Goal: Information Seeking & Learning: Learn about a topic

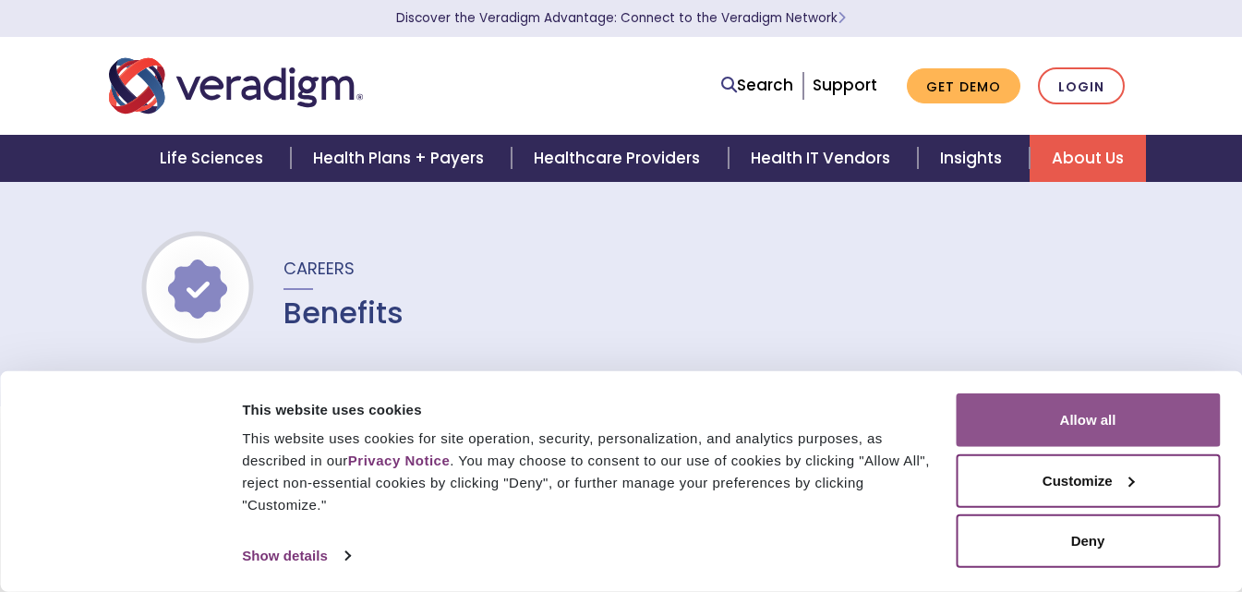
click at [1050, 416] on button "Allow all" at bounding box center [1088, 420] width 264 height 54
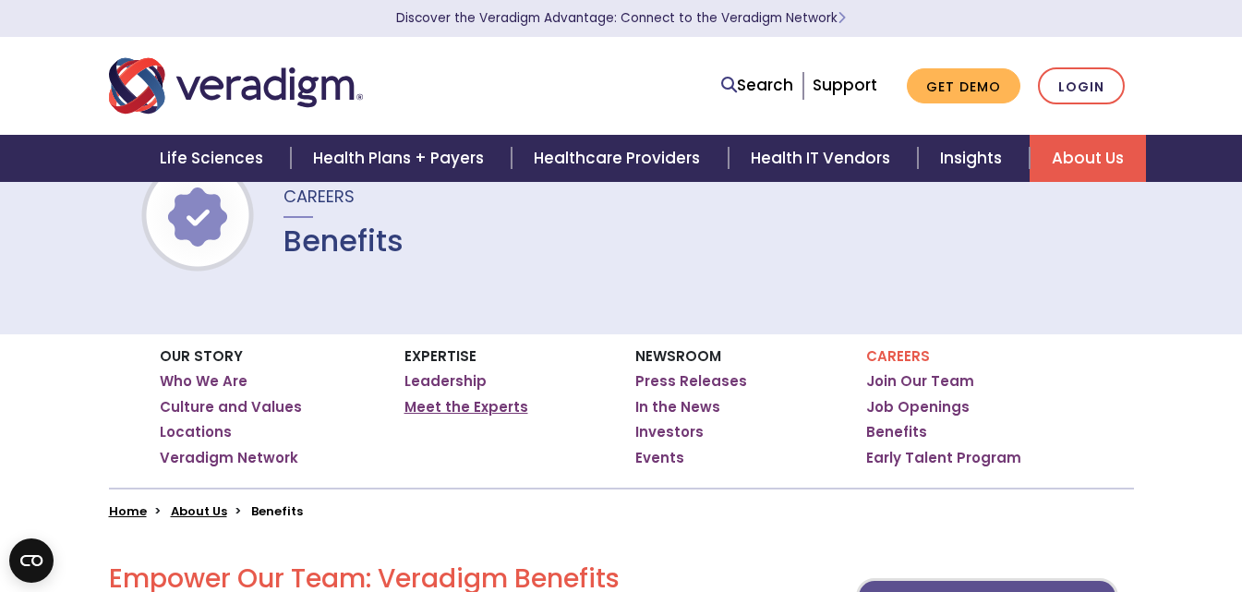
scroll to position [92, 0]
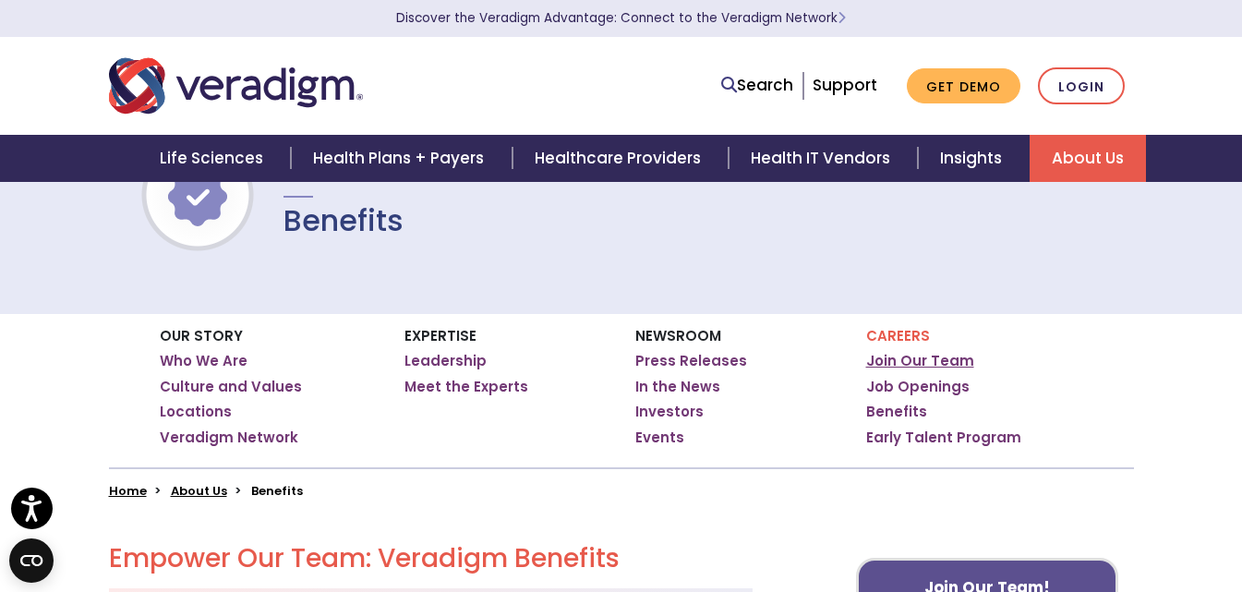
click at [897, 354] on link "Join Our Team" at bounding box center [920, 361] width 108 height 18
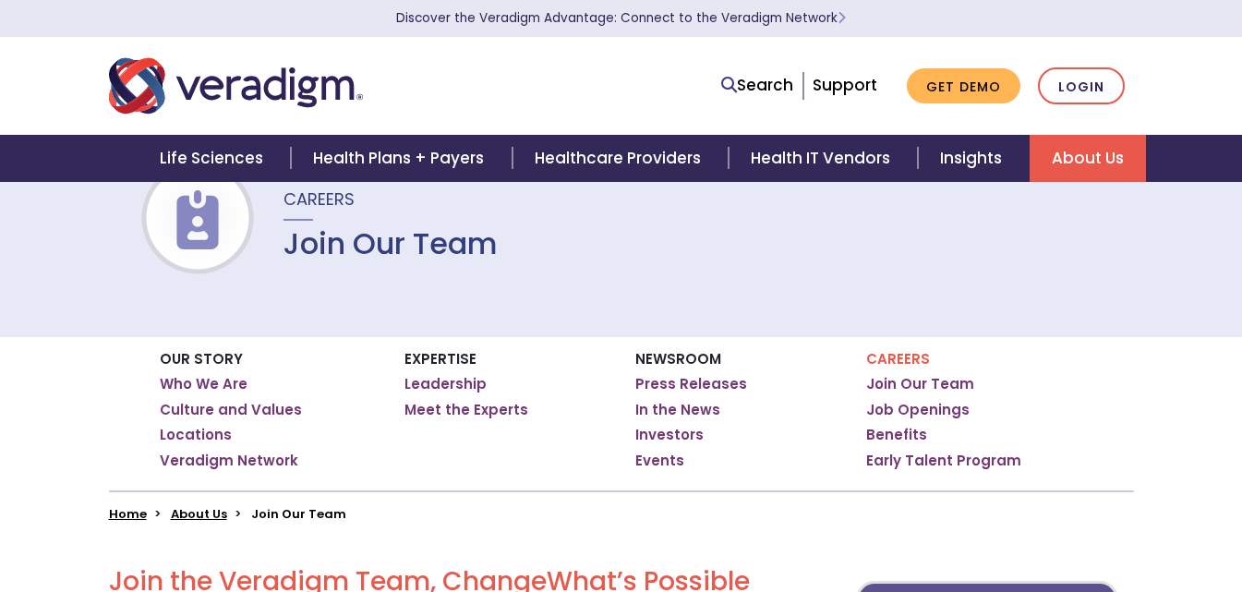
scroll to position [185, 0]
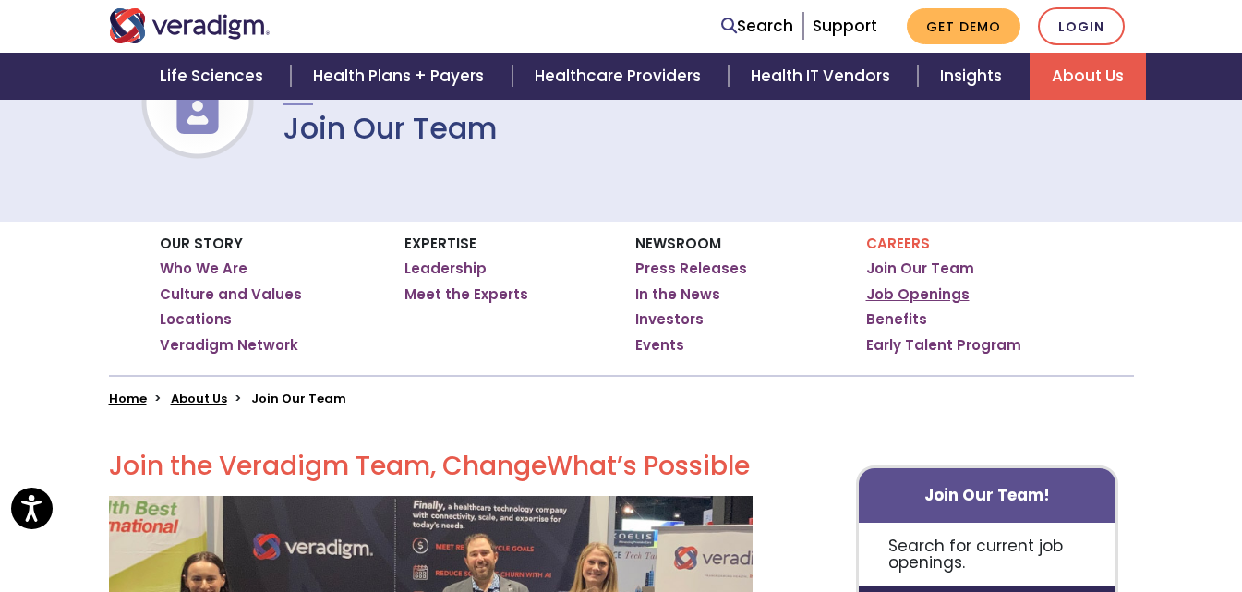
click at [907, 296] on link "Job Openings" at bounding box center [917, 294] width 103 height 18
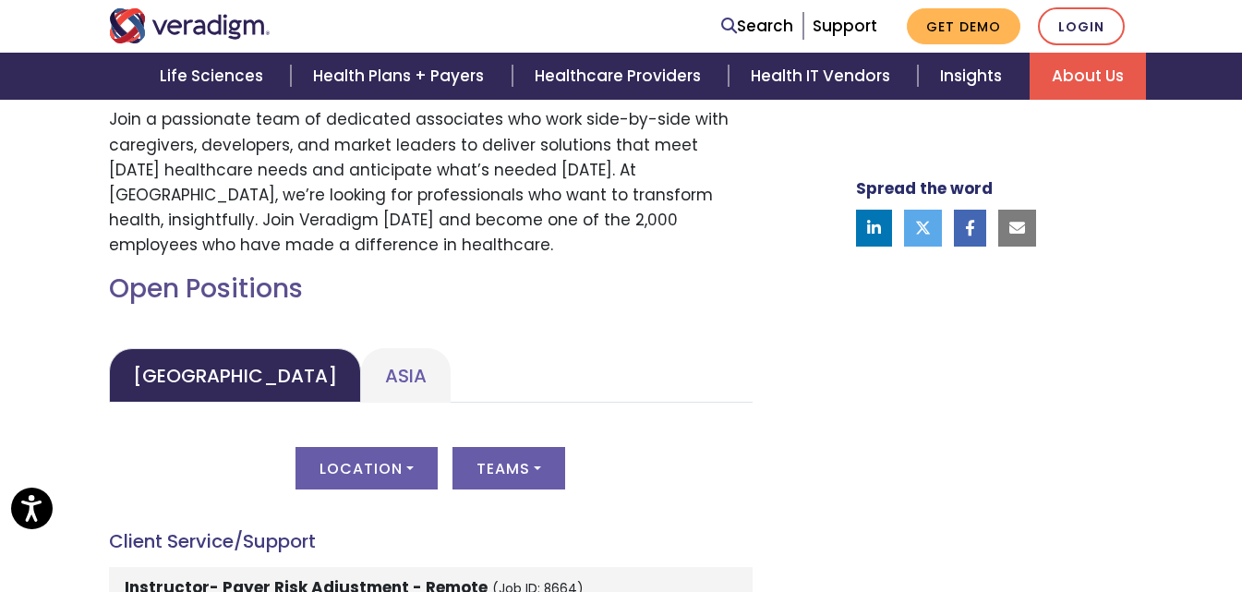
scroll to position [831, 0]
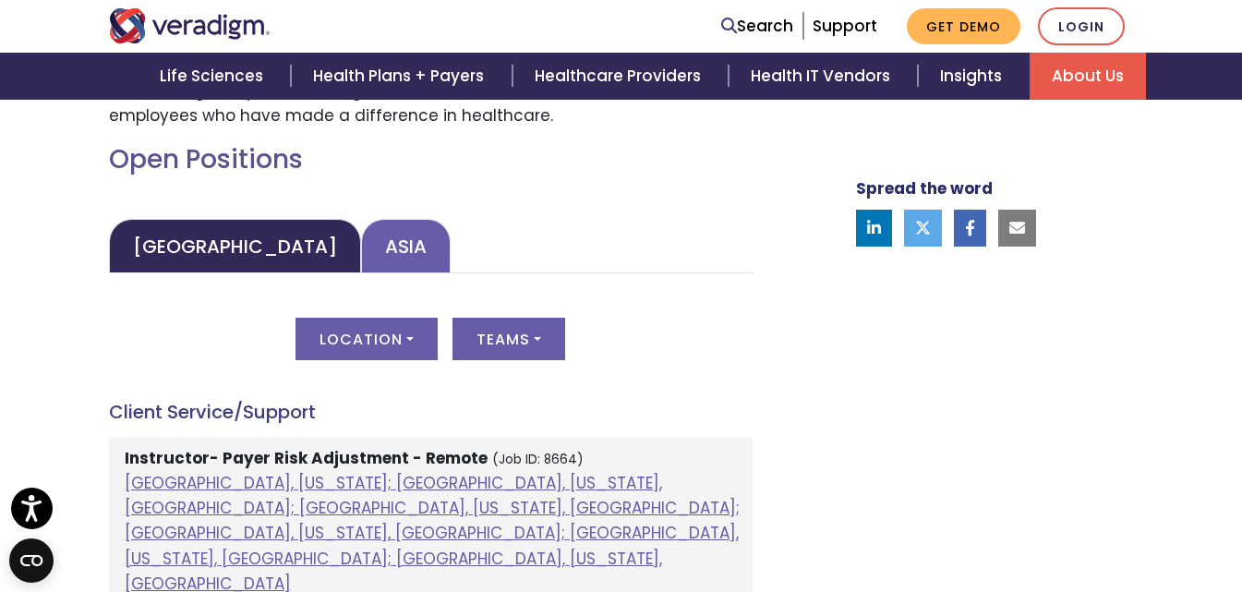
click at [361, 235] on link "Asia" at bounding box center [406, 246] width 90 height 54
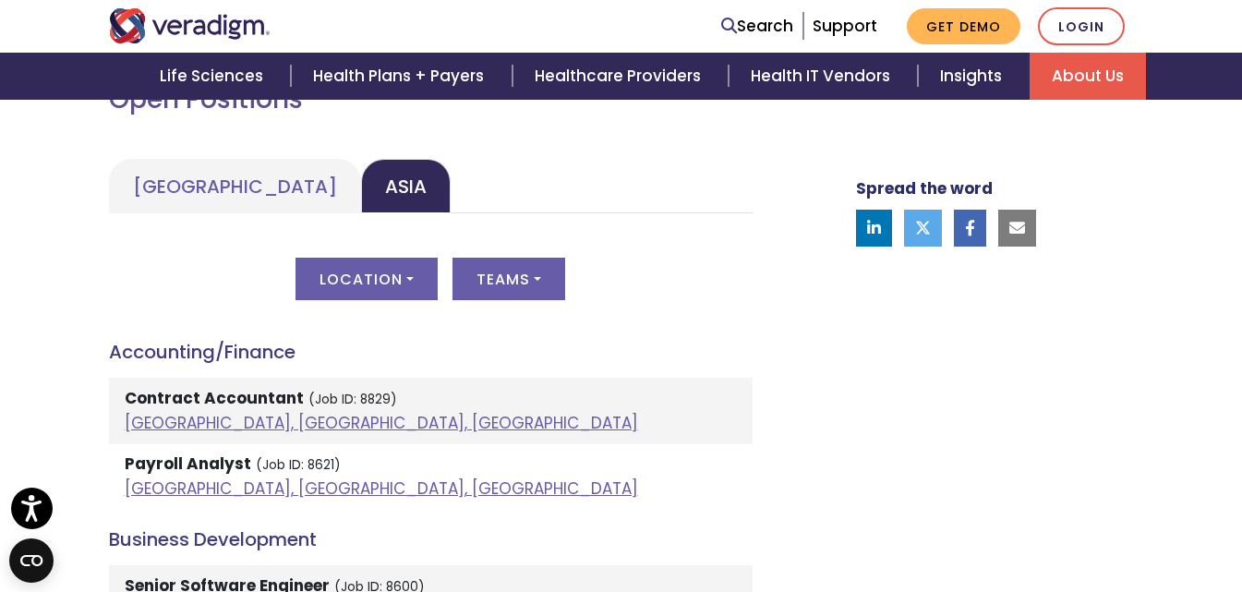
scroll to position [923, 0]
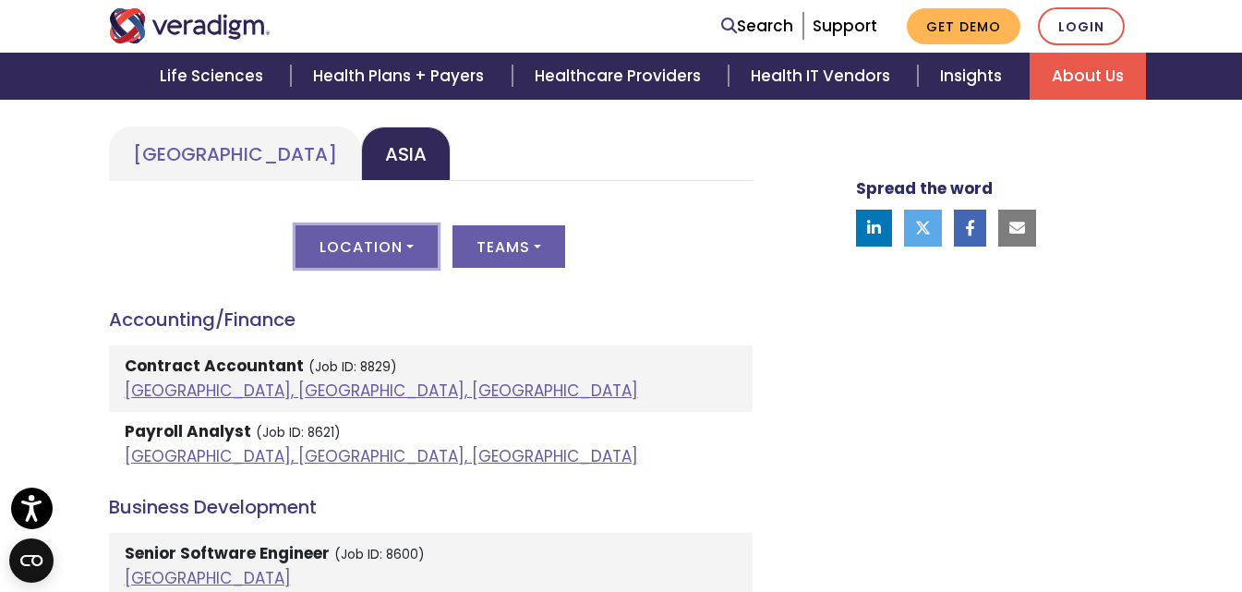
click at [396, 242] on button "Location" at bounding box center [366, 246] width 142 height 42
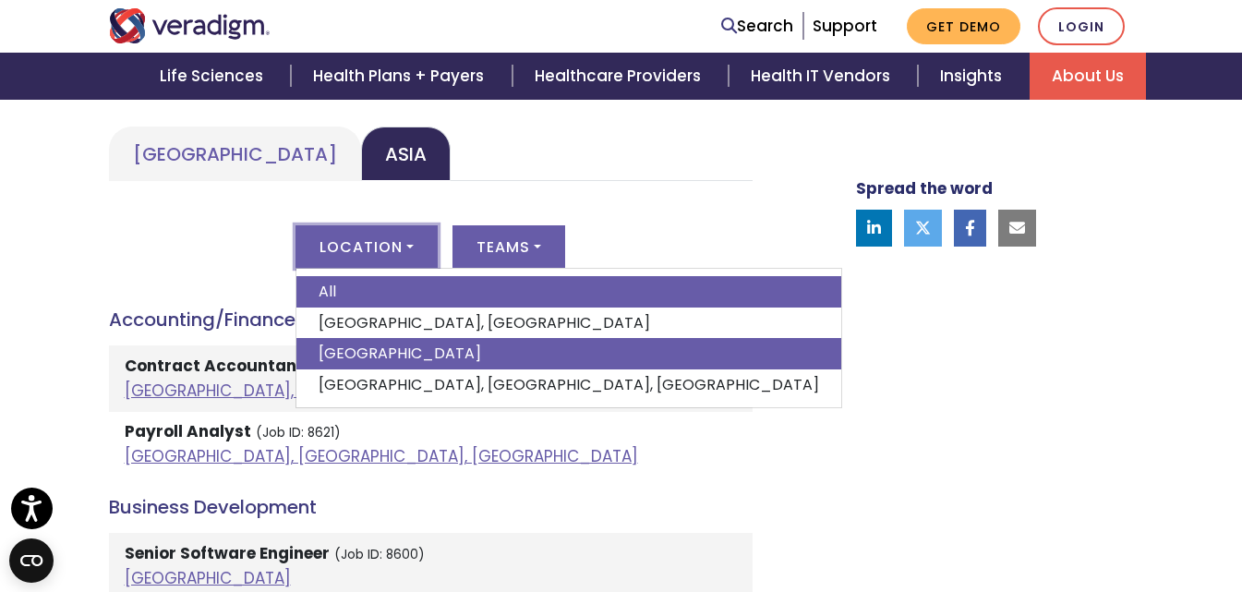
click at [367, 343] on link "India" at bounding box center [568, 353] width 545 height 31
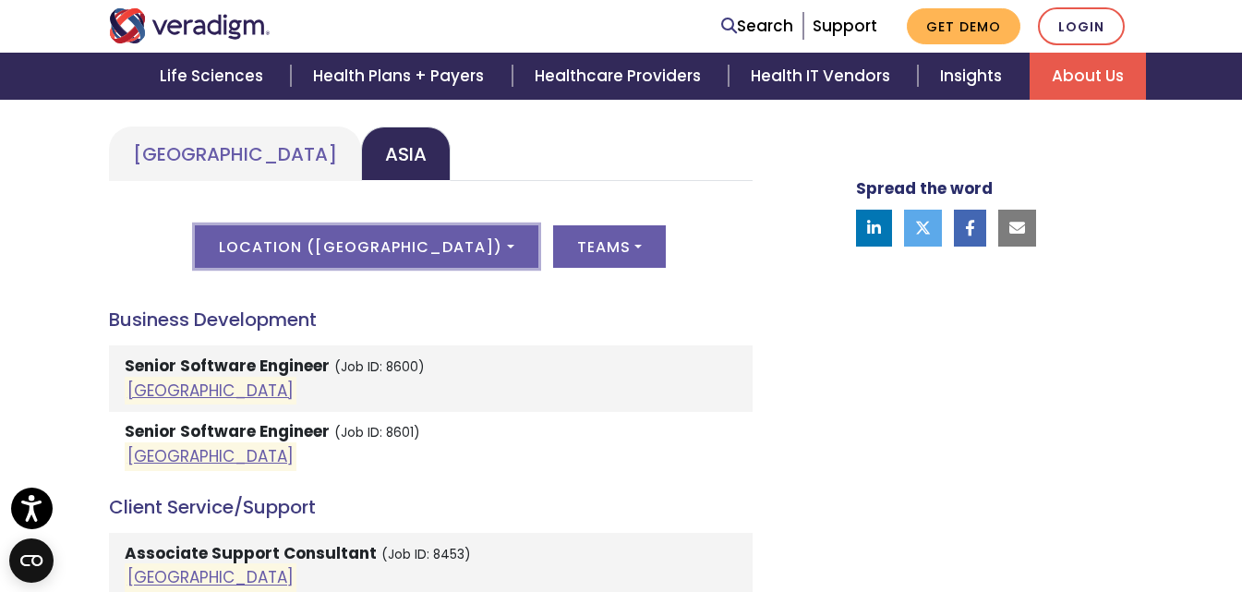
click at [432, 247] on button "Location ( India )" at bounding box center [366, 246] width 343 height 42
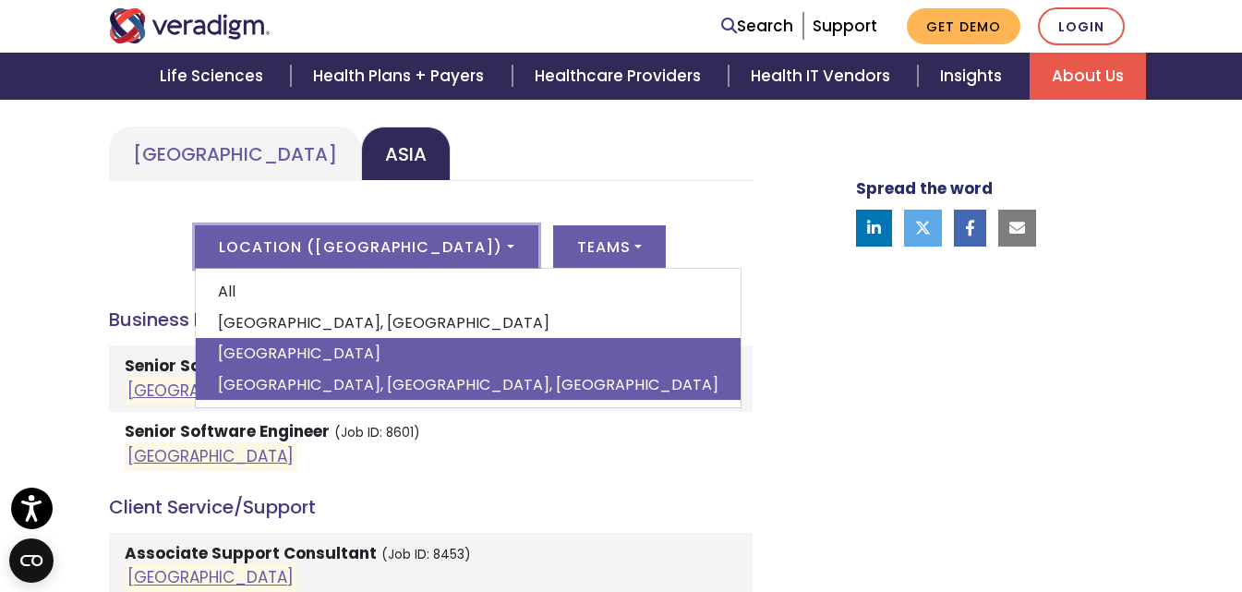
click at [349, 378] on link "Pune, Maharashtra, India" at bounding box center [468, 384] width 545 height 31
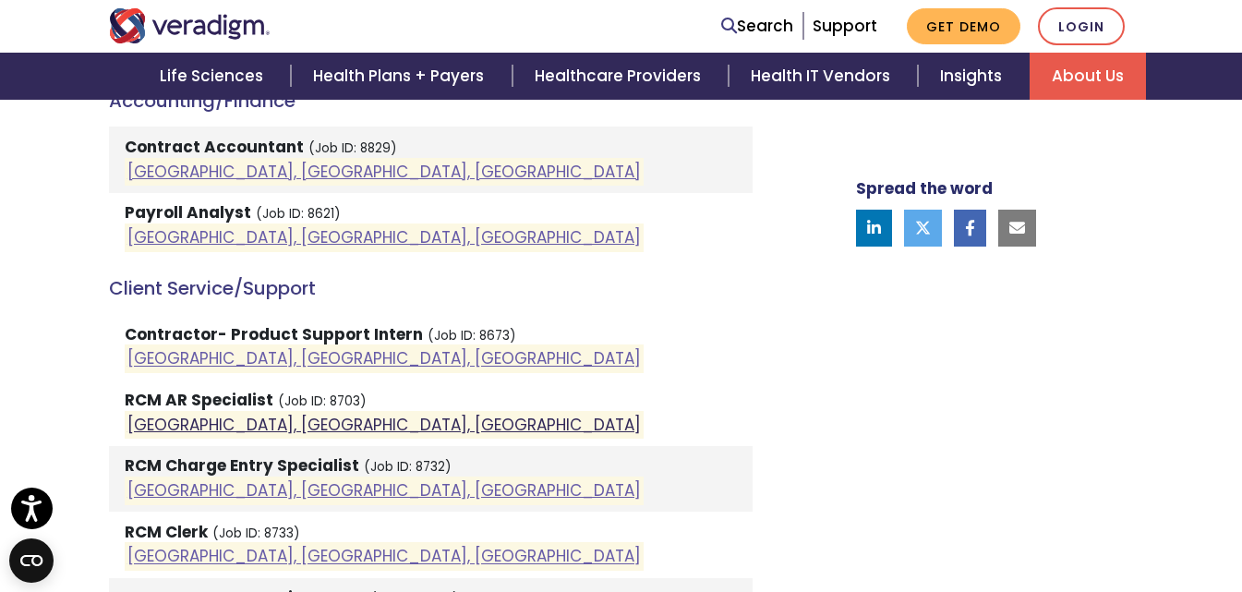
scroll to position [1200, 0]
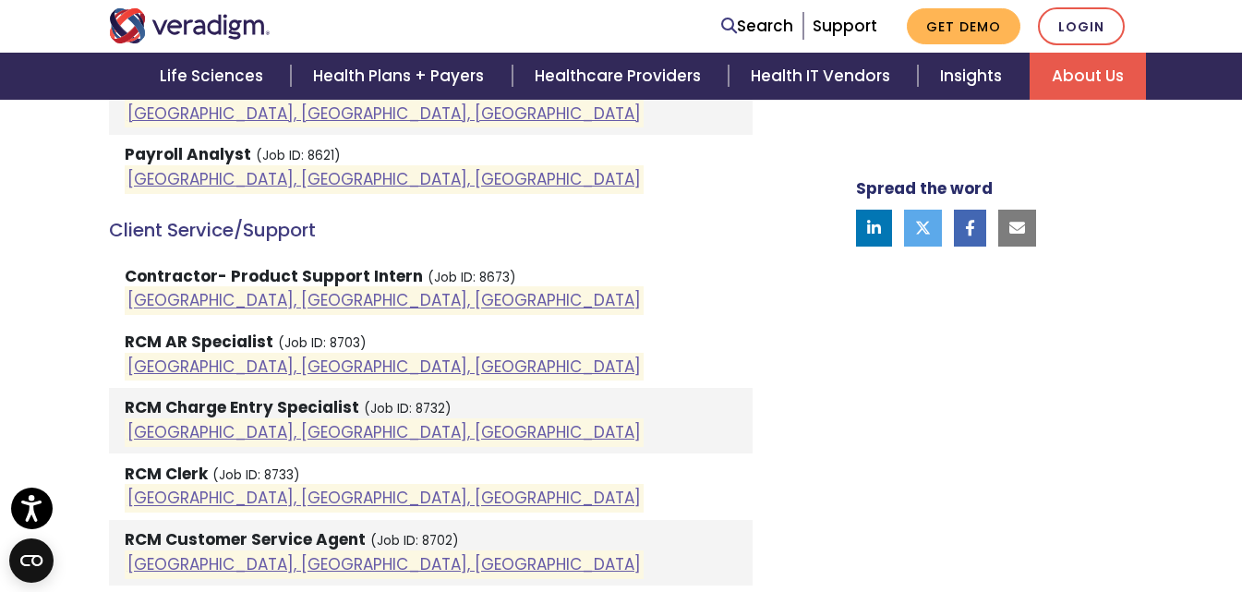
drag, startPoint x: 229, startPoint y: 364, endPoint x: 20, endPoint y: 359, distance: 208.7
click at [20, 359] on div "Welcome to Veradigm Transform healthcare and enable smarter care for millions o…" at bounding box center [621, 550] width 1242 height 2318
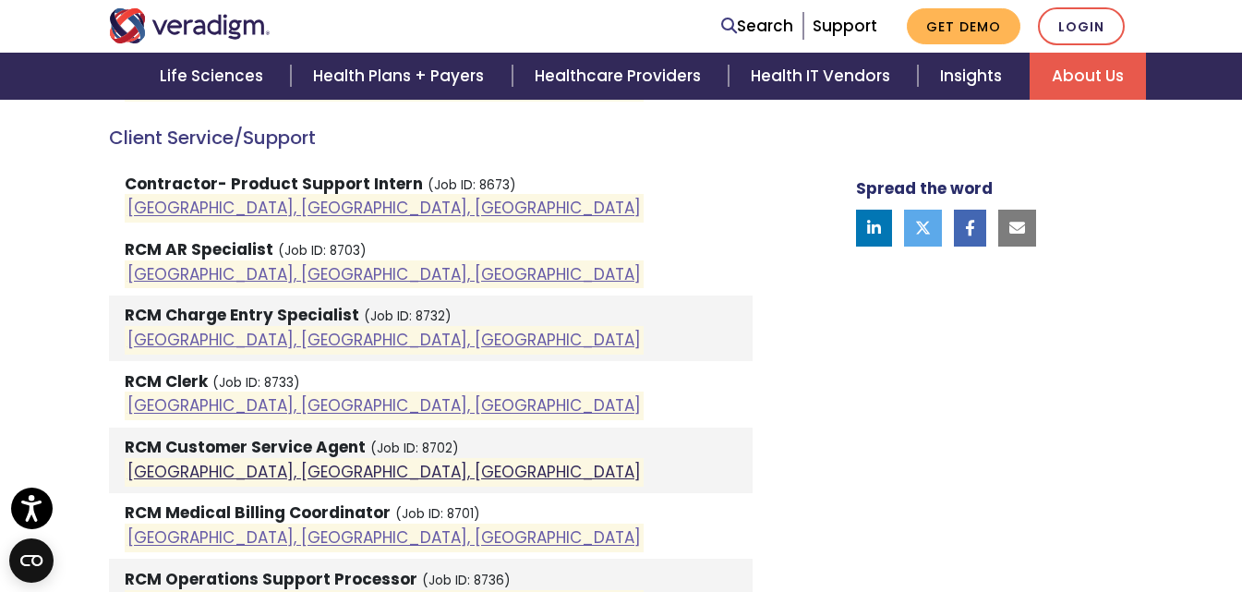
click at [305, 469] on link "Pune, Maharashtra, India" at bounding box center [383, 472] width 513 height 22
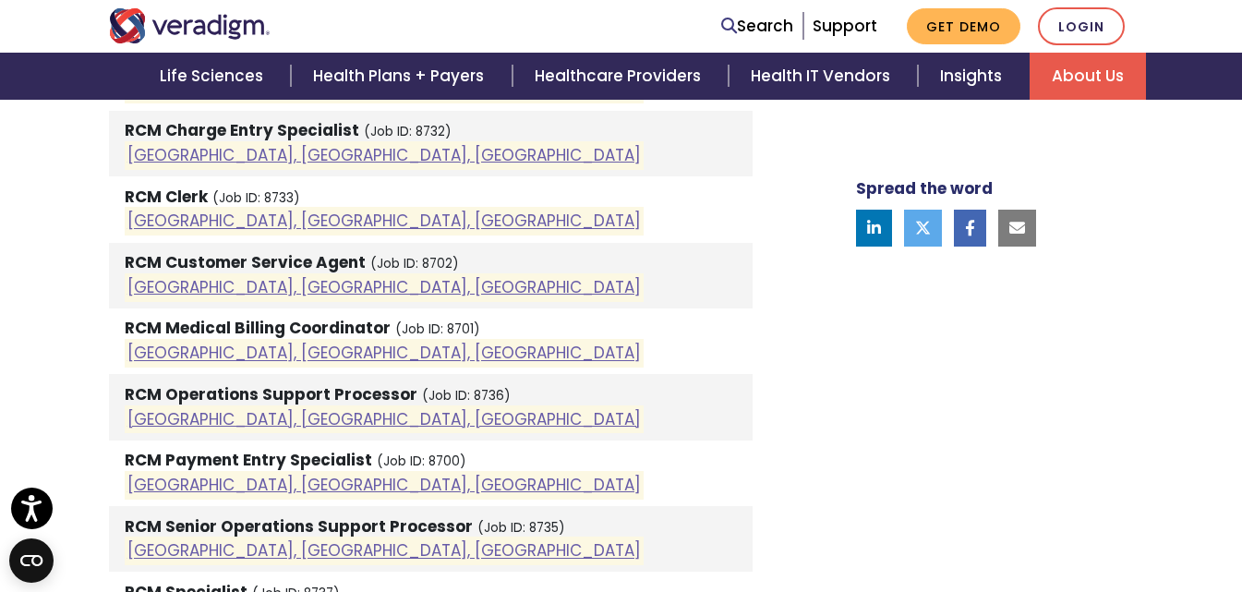
scroll to position [1385, 0]
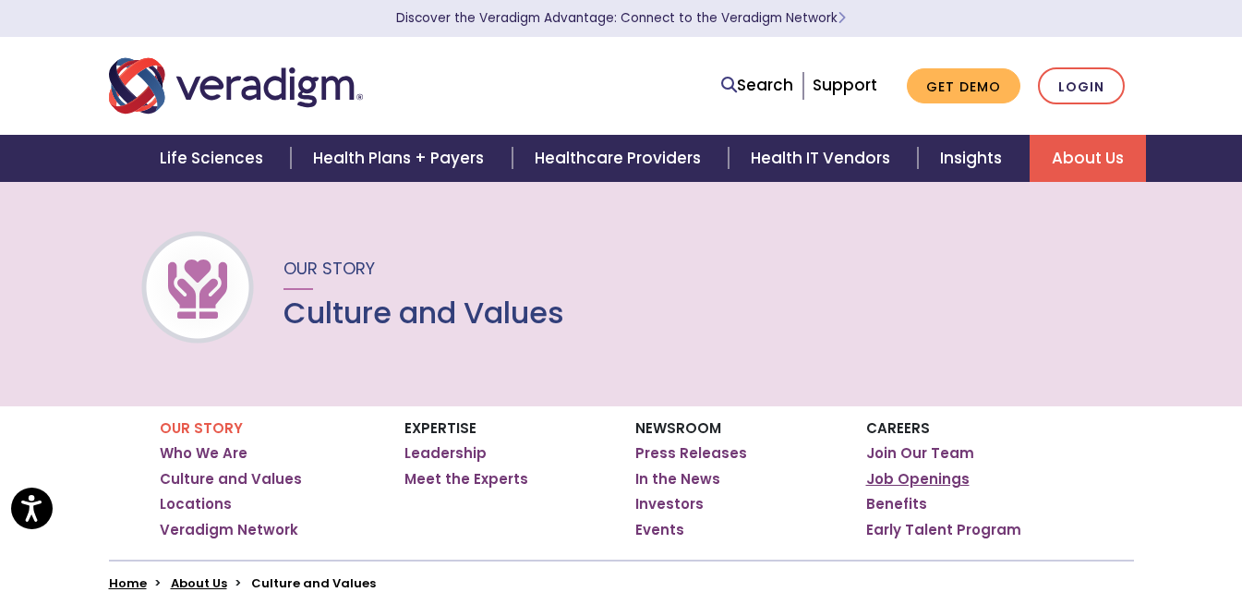
click at [921, 484] on link "Job Openings" at bounding box center [917, 479] width 103 height 18
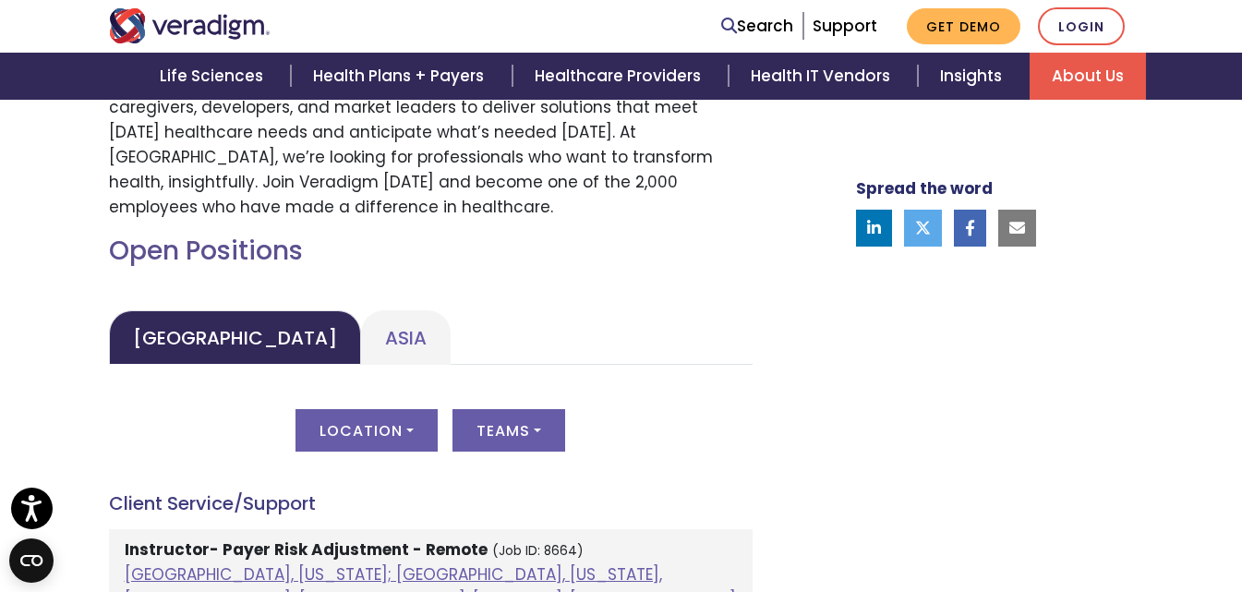
scroll to position [831, 0]
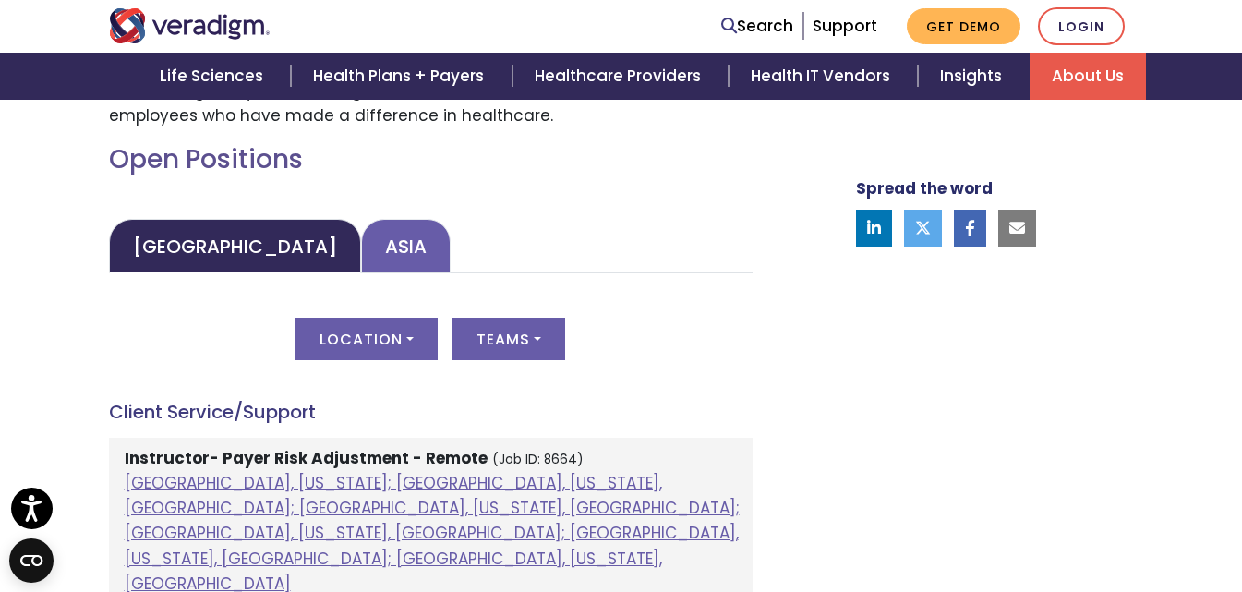
click at [361, 242] on link "Asia" at bounding box center [406, 246] width 90 height 54
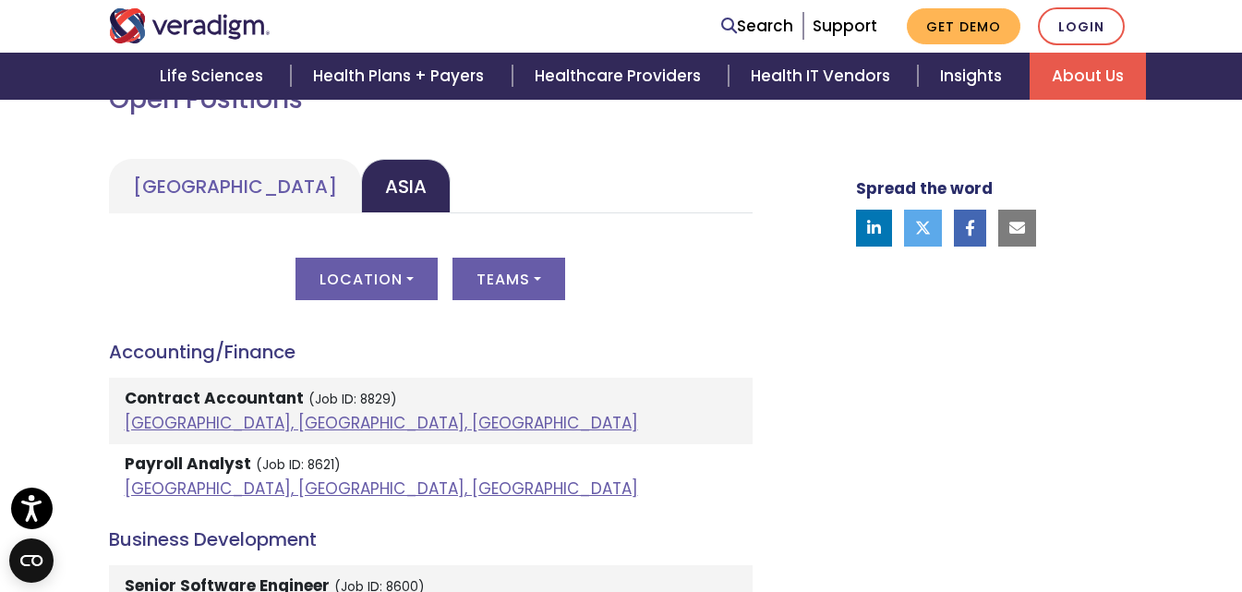
scroll to position [923, 0]
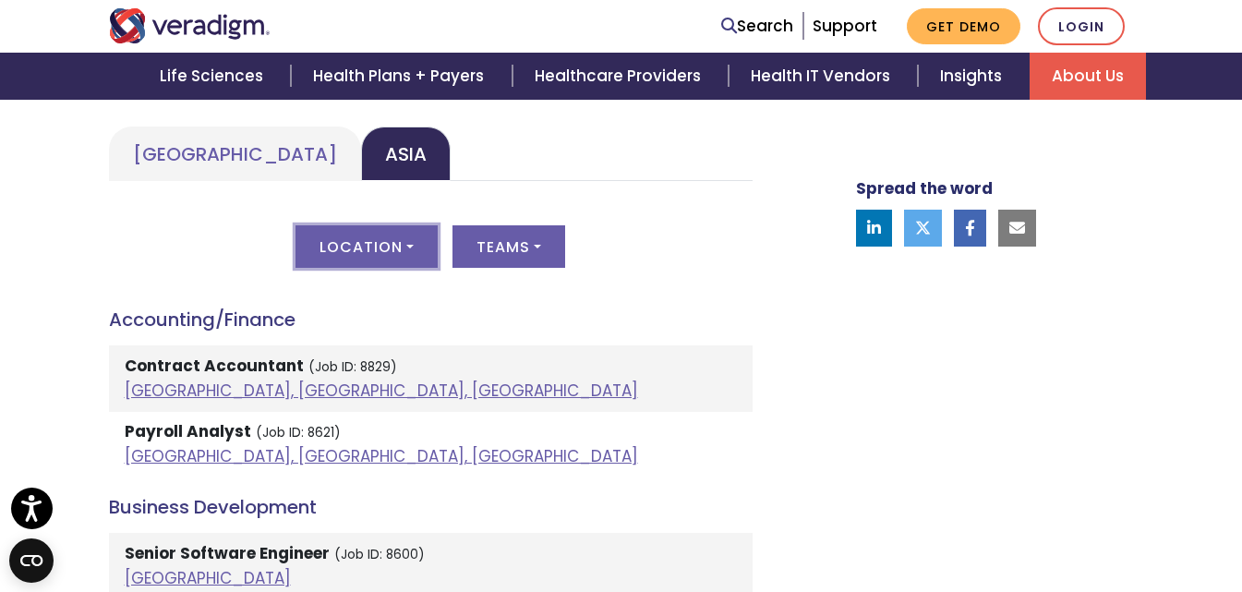
click at [337, 255] on button "Location" at bounding box center [366, 246] width 142 height 42
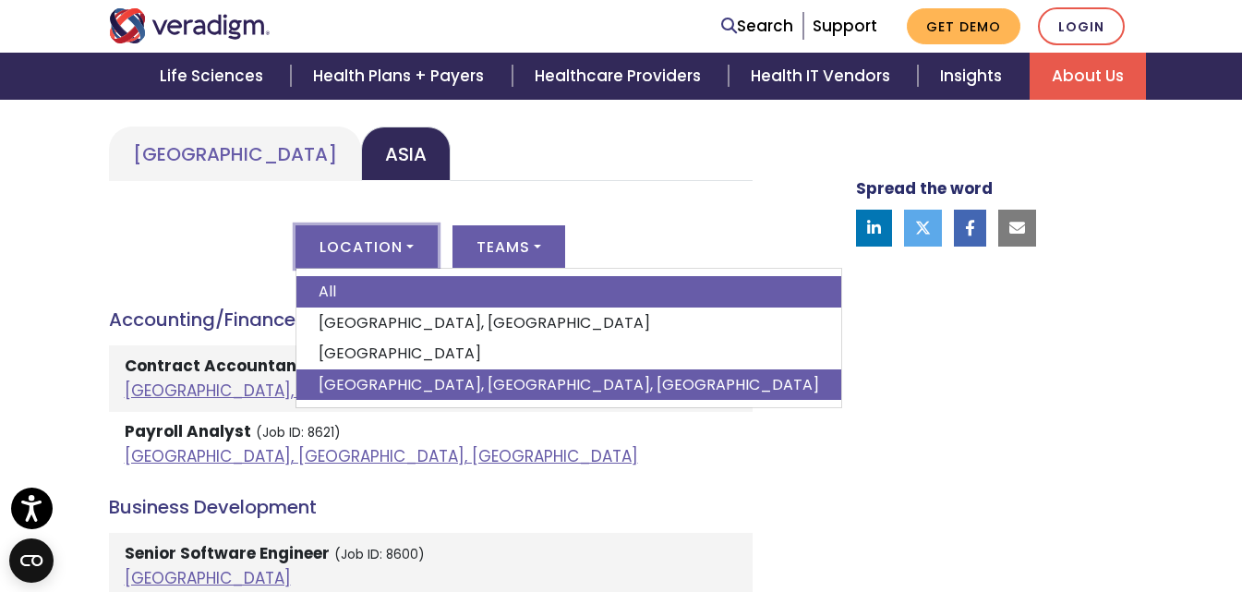
click at [361, 377] on link "Pune, Maharashtra, India" at bounding box center [568, 384] width 545 height 31
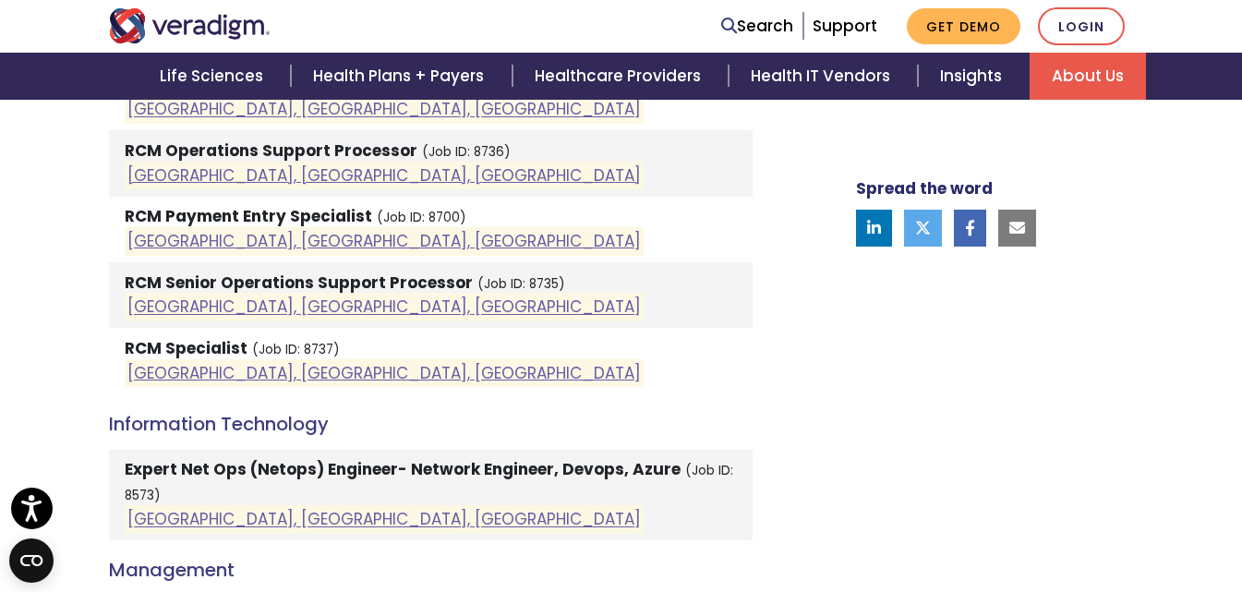
scroll to position [1754, 0]
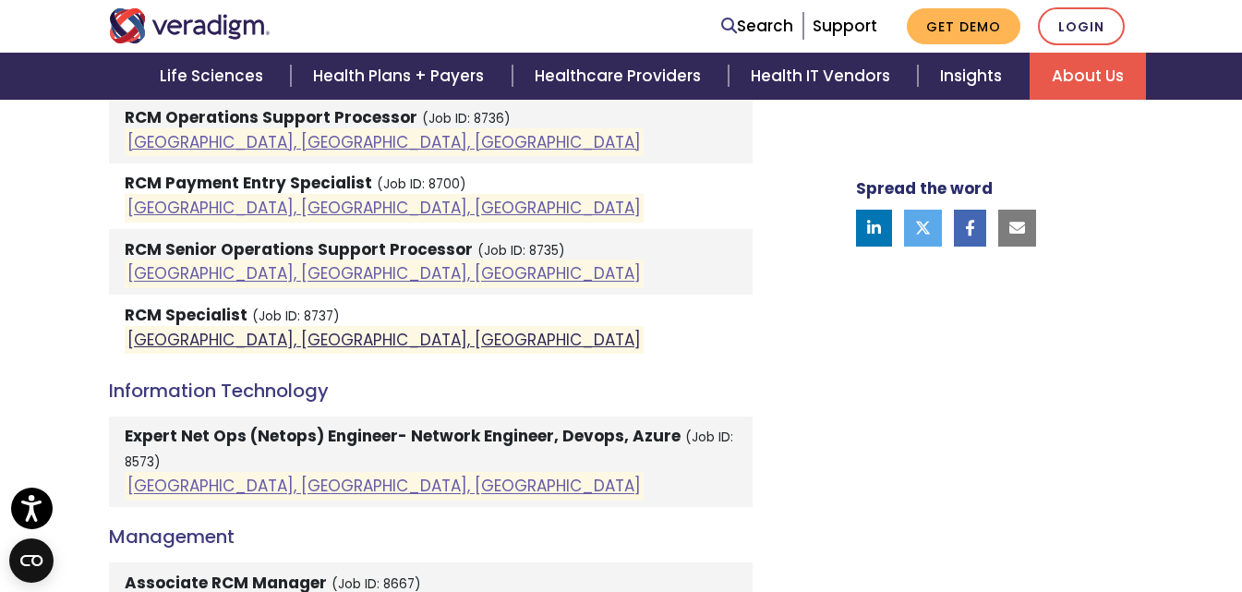
click at [237, 336] on link "Pune, Maharashtra, India" at bounding box center [383, 340] width 513 height 22
click at [261, 343] on link "Pune, Maharashtra, India" at bounding box center [383, 340] width 513 height 22
